Goal: Navigation & Orientation: Find specific page/section

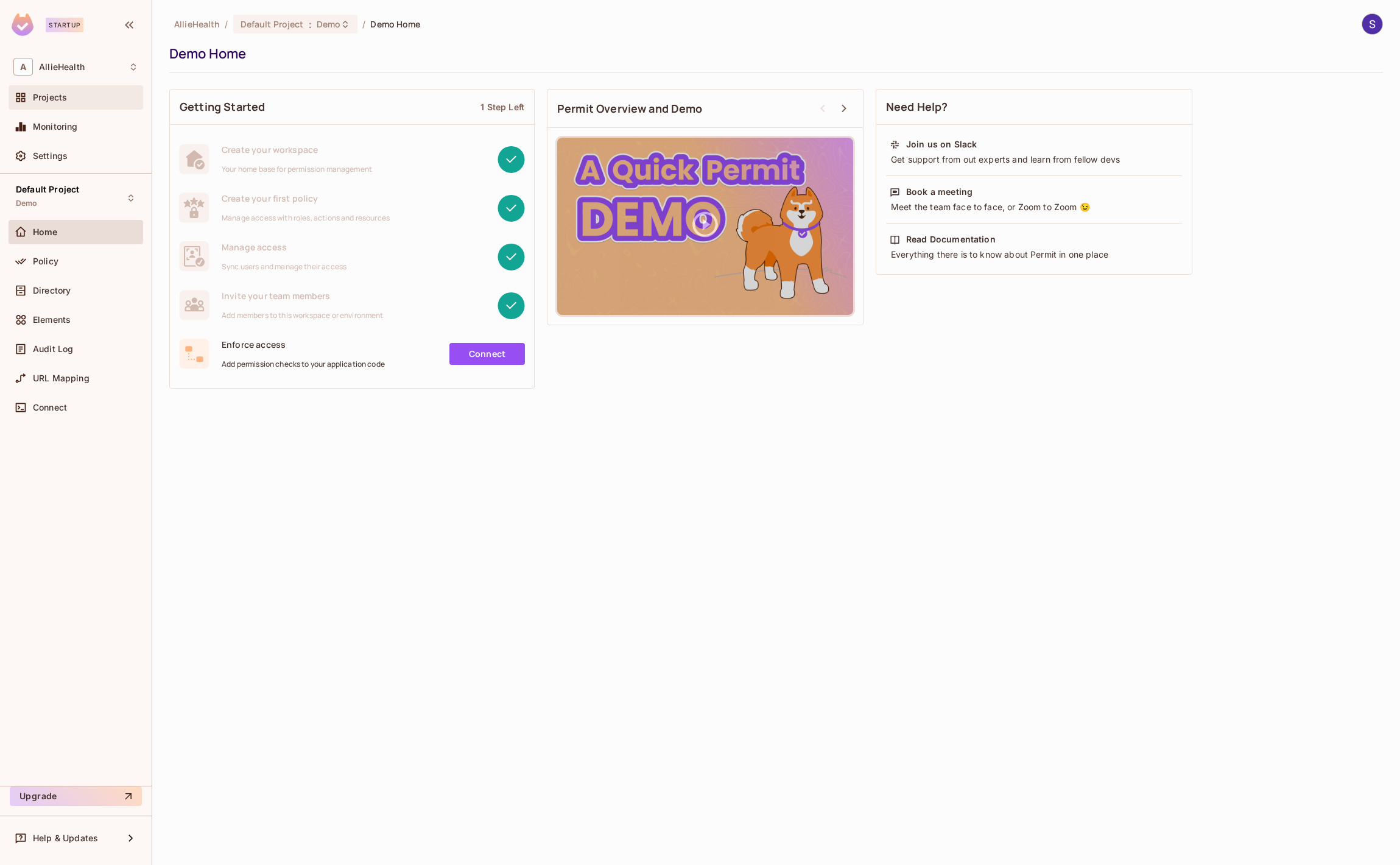
click at [75, 100] on div "Projects" at bounding box center [86, 97] width 106 height 10
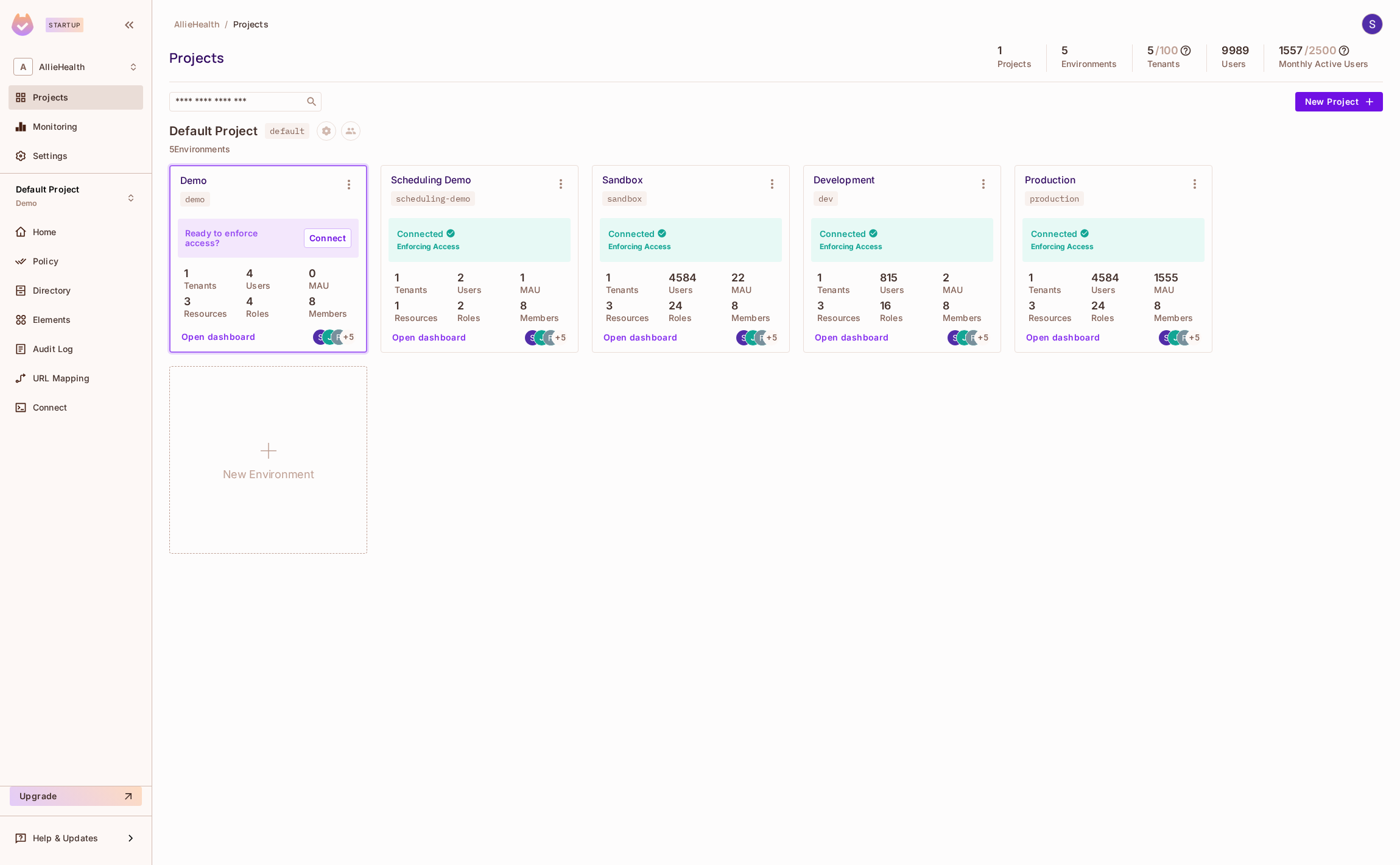
click at [1349, 53] on icon at bounding box center [1344, 51] width 12 height 12
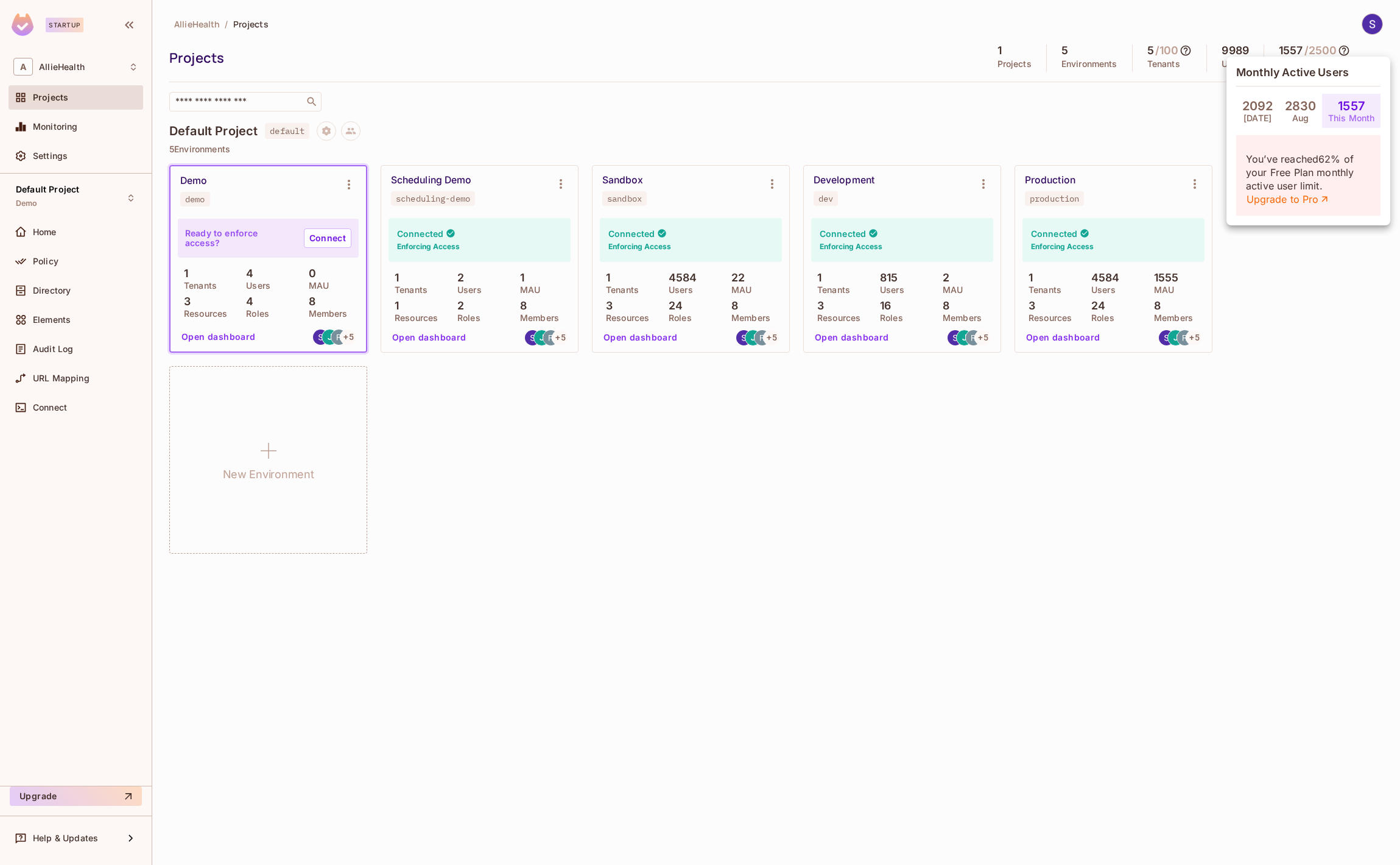
click at [852, 525] on div at bounding box center [700, 432] width 1400 height 865
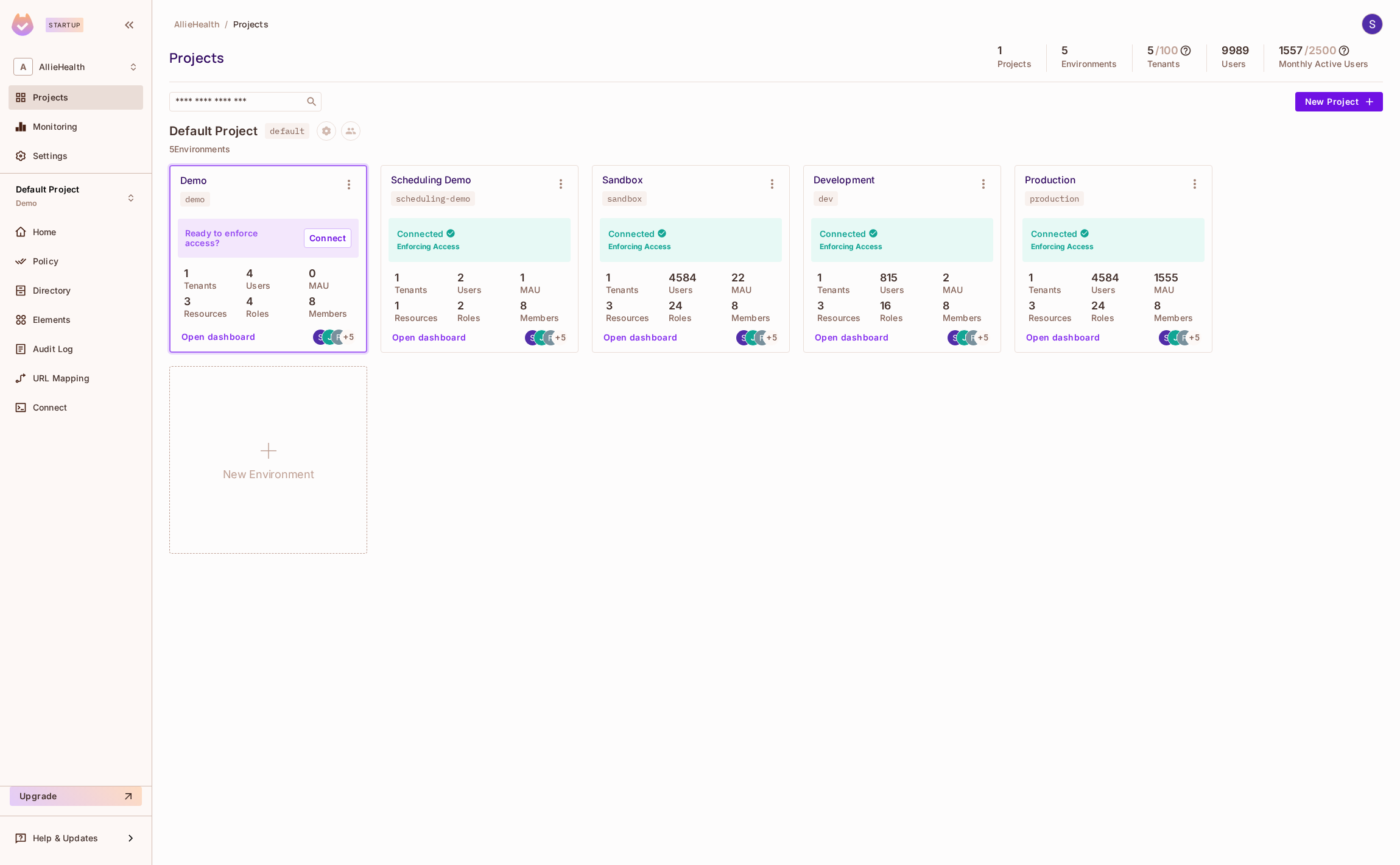
click at [1344, 52] on icon at bounding box center [1344, 51] width 12 height 12
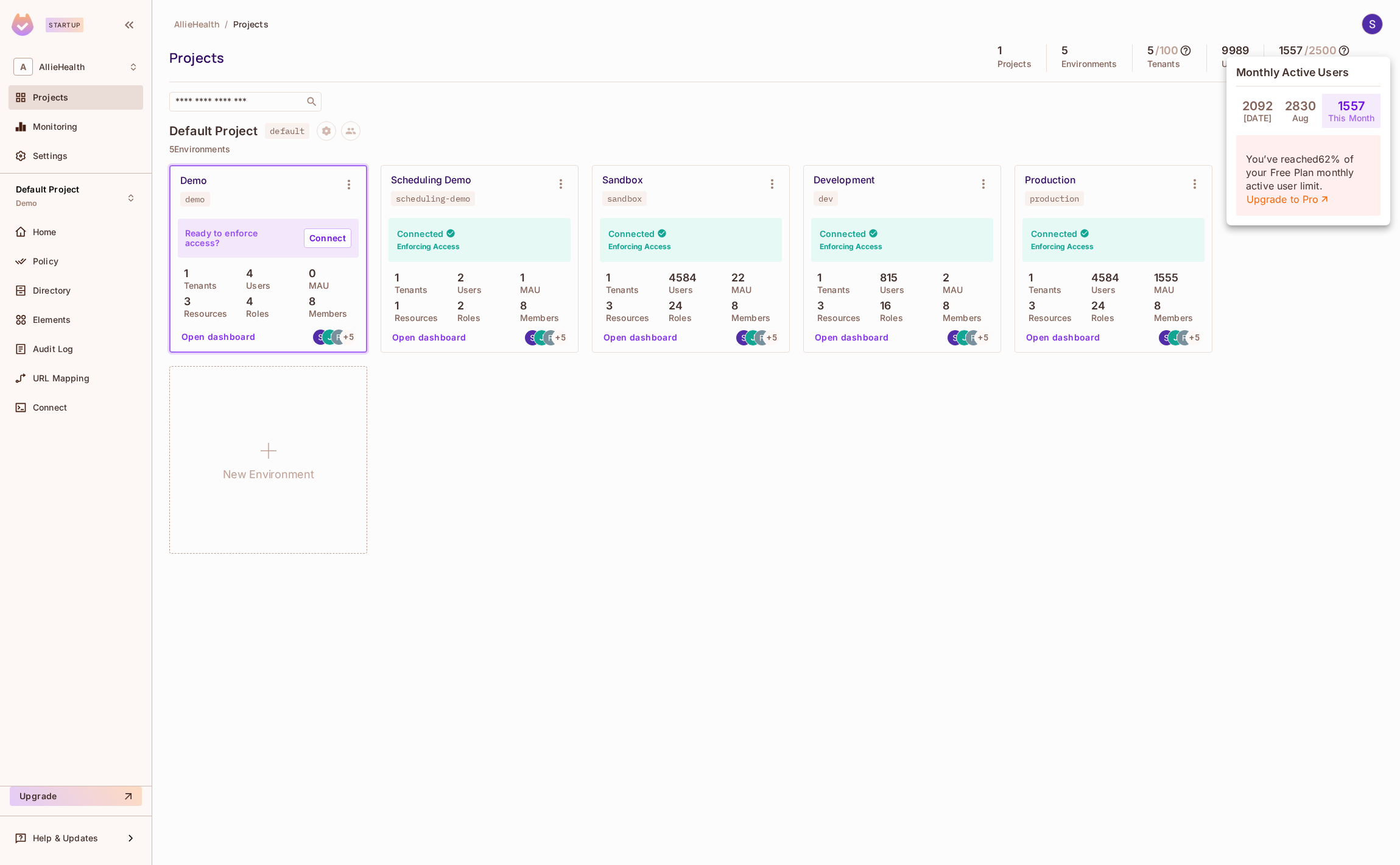
click at [997, 103] on div at bounding box center [700, 432] width 1400 height 865
